Goal: Task Accomplishment & Management: Use online tool/utility

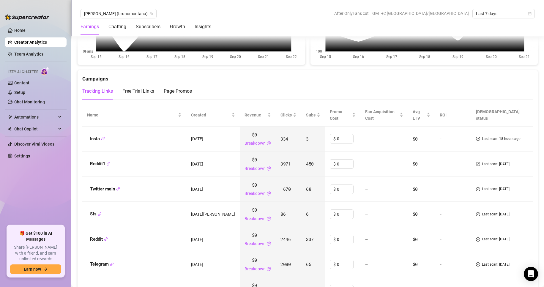
scroll to position [654, 0]
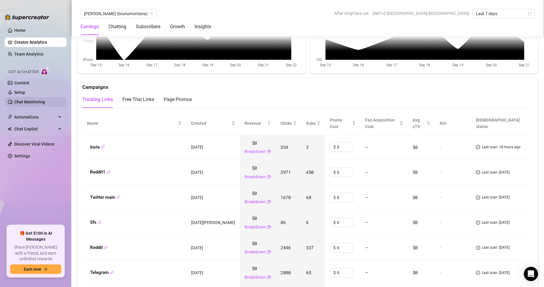
click at [42, 104] on link "Chat Monitoring" at bounding box center [29, 102] width 31 height 5
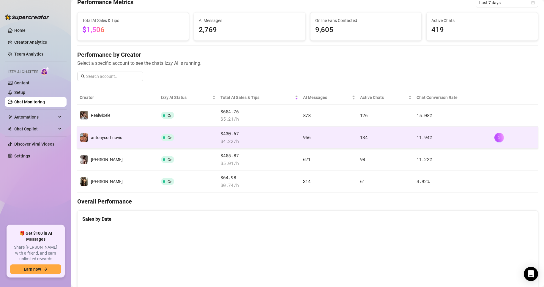
scroll to position [30, 0]
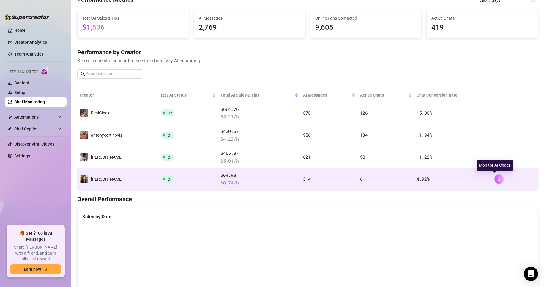
click at [495, 181] on button "button" at bounding box center [500, 180] width 10 height 10
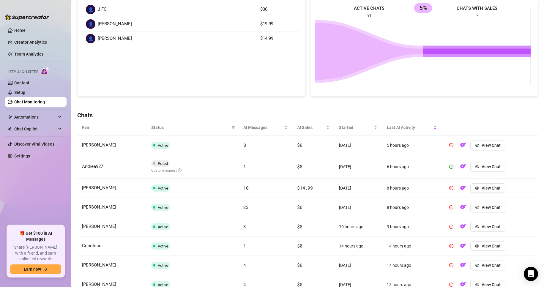
scroll to position [119, 0]
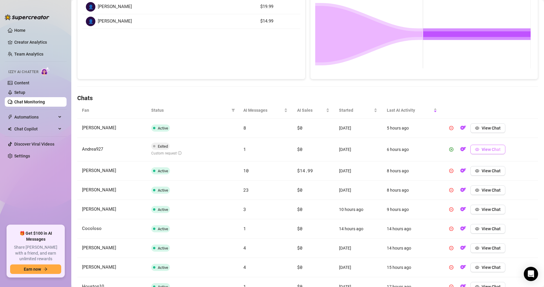
click at [471, 151] on button "View Chat" at bounding box center [488, 150] width 35 height 10
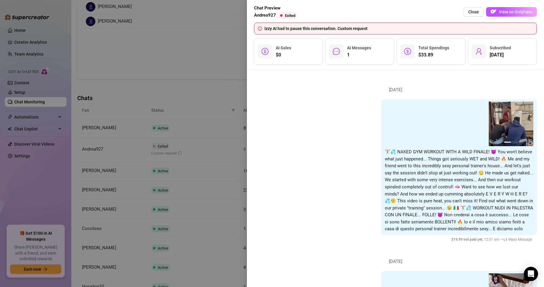
click at [209, 75] on div at bounding box center [272, 143] width 544 height 287
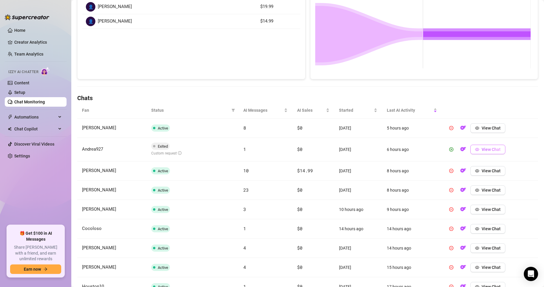
click at [477, 149] on button "View Chat" at bounding box center [488, 150] width 35 height 10
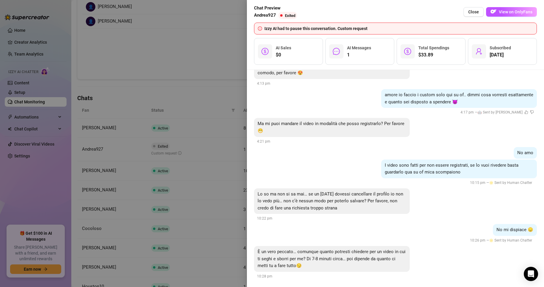
scroll to position [547, 0]
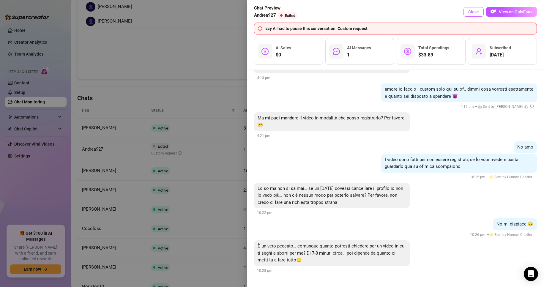
click at [476, 11] on span "Close" at bounding box center [474, 12] width 11 height 5
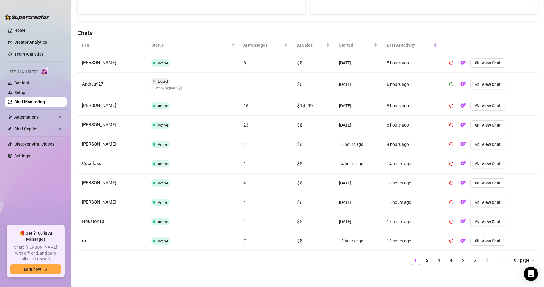
scroll to position [185, 0]
click at [426, 258] on link "2" at bounding box center [427, 259] width 9 height 9
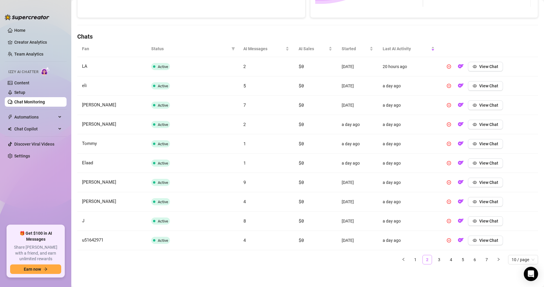
scroll to position [180, 0]
click at [435, 259] on link "3" at bounding box center [439, 259] width 9 height 9
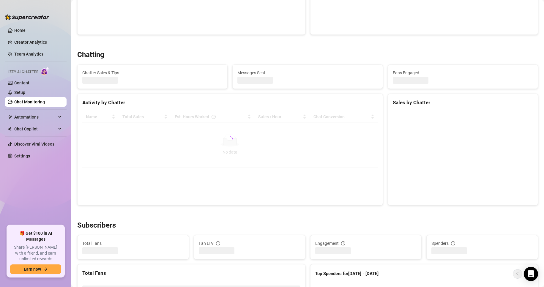
click at [42, 101] on link "Chat Monitoring" at bounding box center [29, 102] width 31 height 5
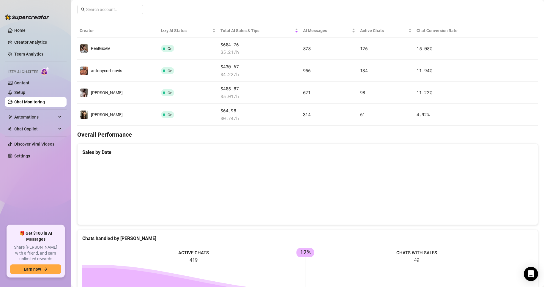
scroll to position [91, 0]
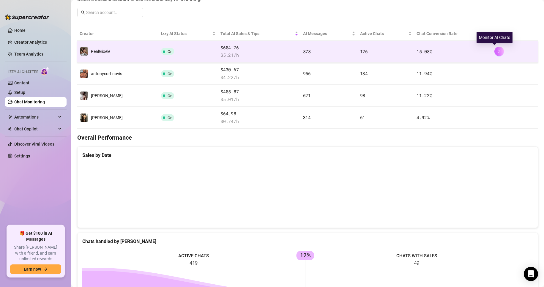
click at [497, 54] on icon "right" at bounding box center [499, 51] width 4 height 4
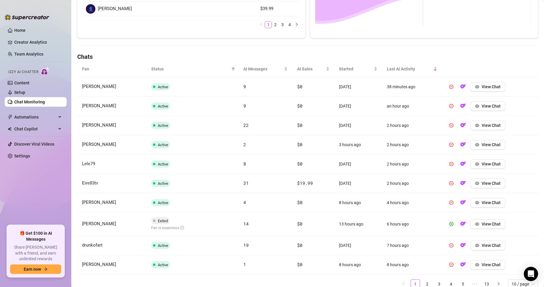
scroll to position [185, 0]
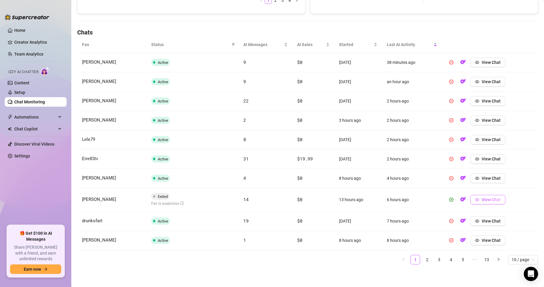
click at [475, 200] on icon "eye" at bounding box center [477, 199] width 4 height 3
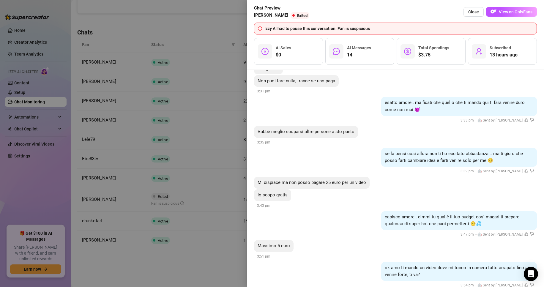
scroll to position [596, 0]
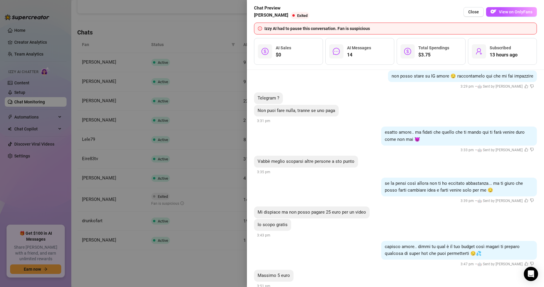
click at [177, 153] on div at bounding box center [272, 143] width 544 height 287
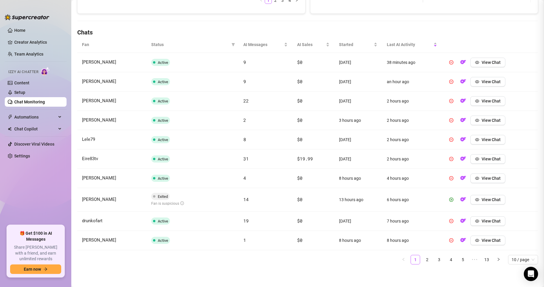
scroll to position [0, 0]
click at [424, 260] on link "2" at bounding box center [427, 259] width 9 height 9
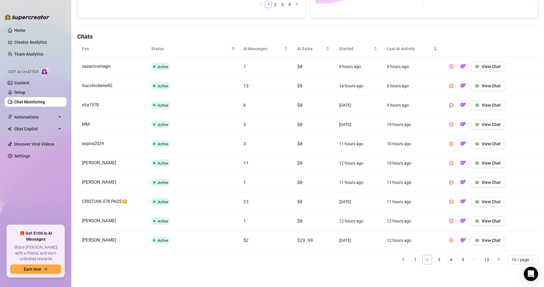
scroll to position [181, 0]
click at [435, 260] on link "3" at bounding box center [439, 259] width 9 height 9
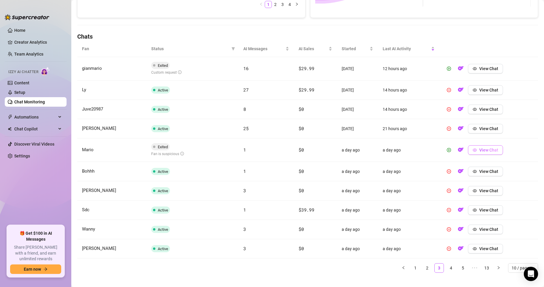
click at [487, 149] on span "View Chat" at bounding box center [489, 150] width 19 height 5
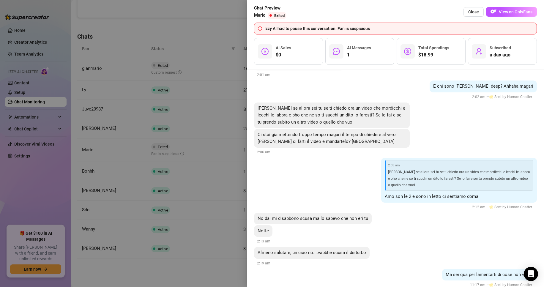
scroll to position [389, 0]
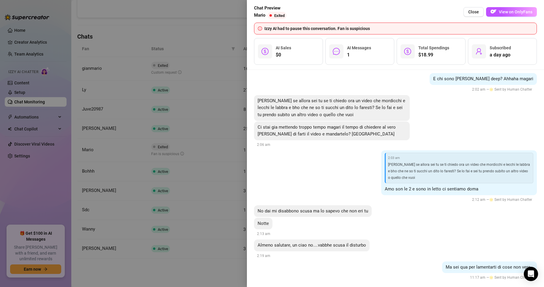
click at [223, 135] on div at bounding box center [272, 143] width 544 height 287
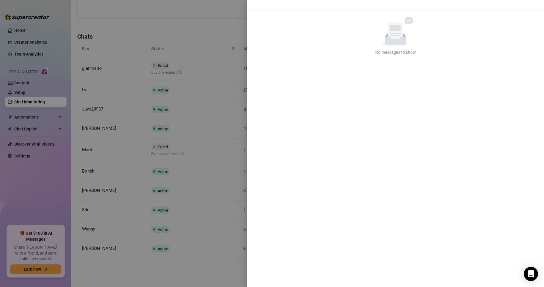
scroll to position [0, 0]
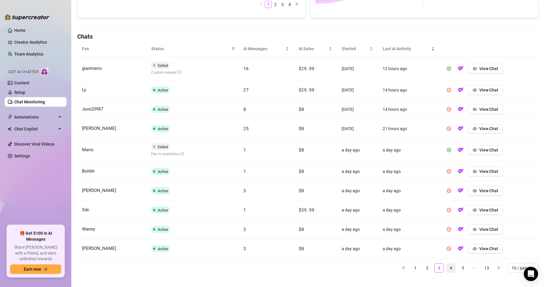
click at [447, 268] on link "4" at bounding box center [451, 268] width 9 height 9
